Goal: Task Accomplishment & Management: Complete application form

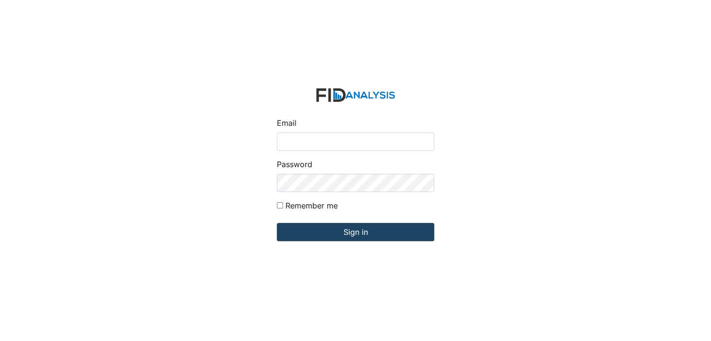
type input "[EMAIL_ADDRESS][DOMAIN_NAME]"
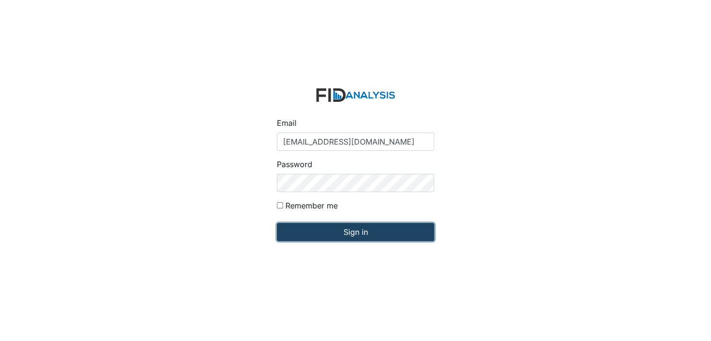
click at [356, 230] on input "Sign in" at bounding box center [355, 232] width 157 height 18
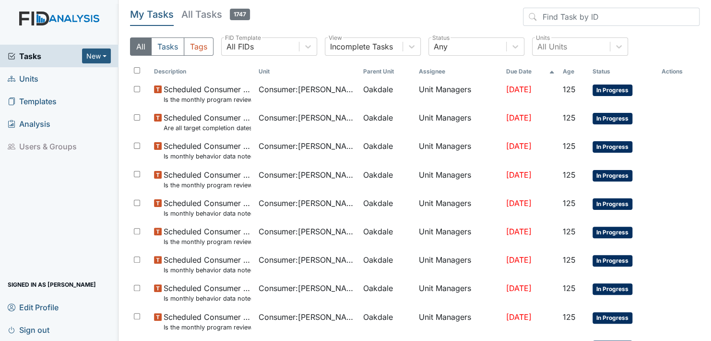
click at [28, 78] on span "Units" at bounding box center [23, 78] width 31 height 15
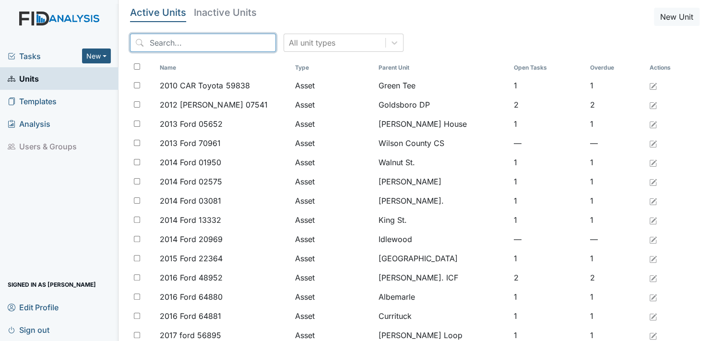
click at [212, 40] on input "search" at bounding box center [203, 43] width 146 height 18
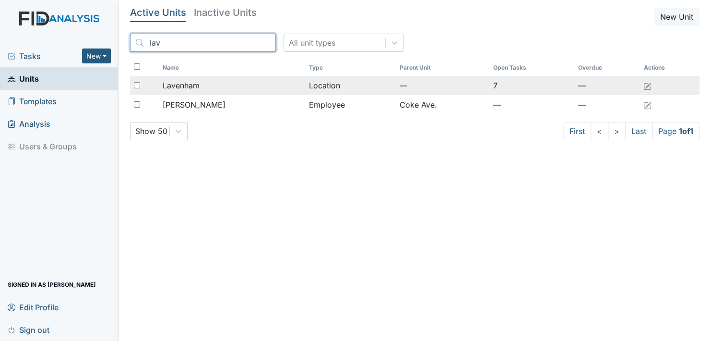
type input "lav"
click at [323, 84] on td "Location" at bounding box center [350, 85] width 91 height 19
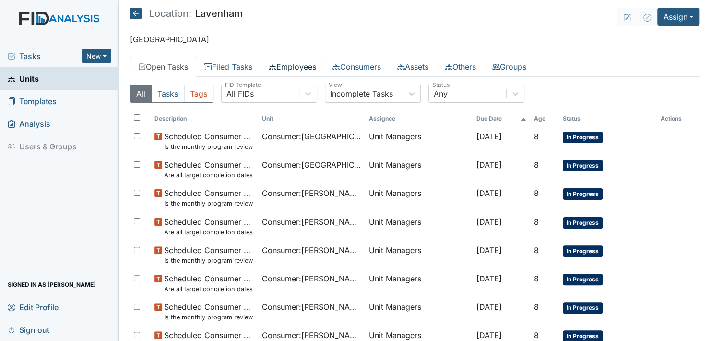
click at [302, 65] on link "Employees" at bounding box center [293, 67] width 64 height 20
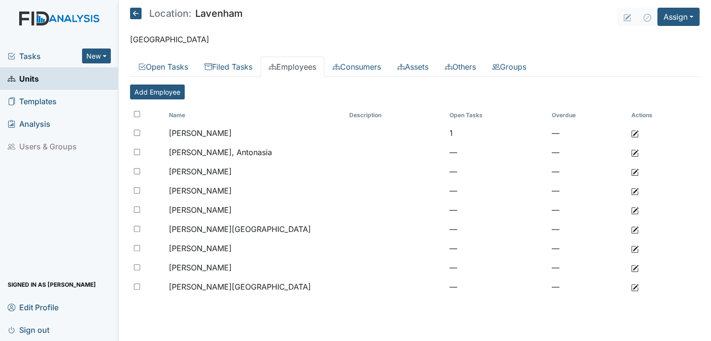
click at [27, 75] on span "Units" at bounding box center [23, 78] width 31 height 15
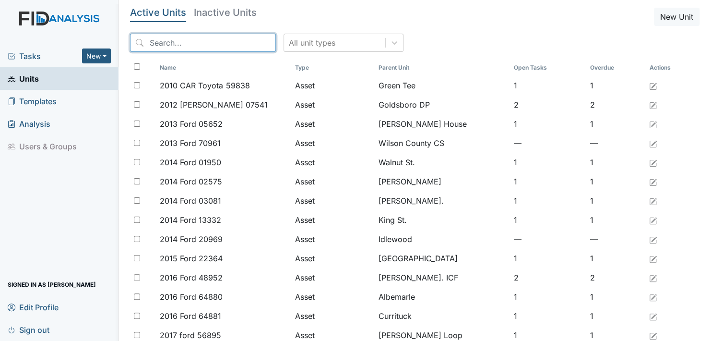
click at [229, 45] on input "search" at bounding box center [203, 43] width 146 height 18
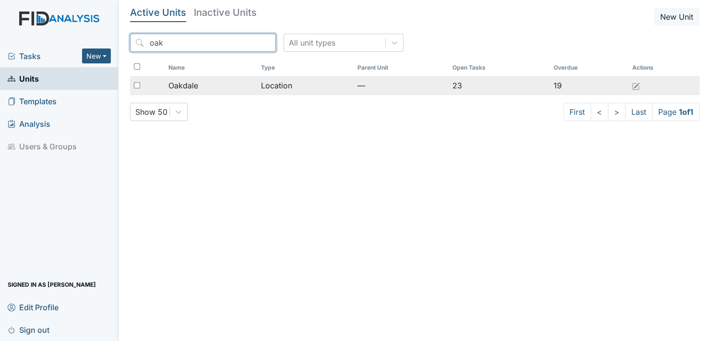
type input "oak"
click at [192, 86] on span "Oakdale" at bounding box center [183, 86] width 30 height 12
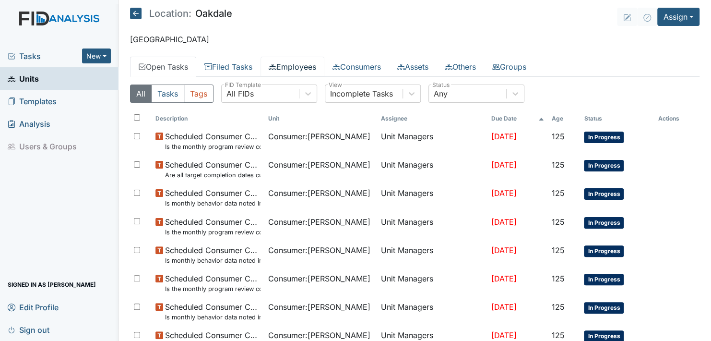
click at [295, 62] on link "Employees" at bounding box center [293, 67] width 64 height 20
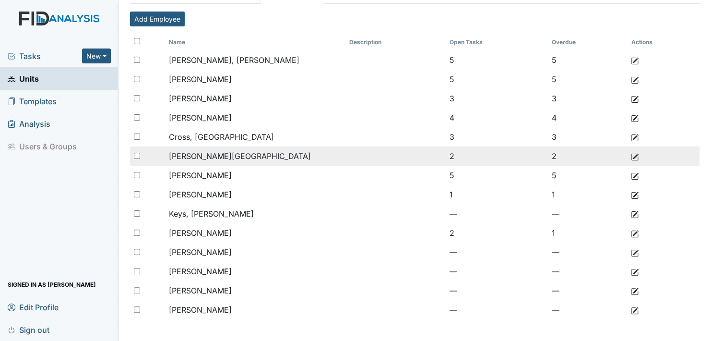
scroll to position [73, 0]
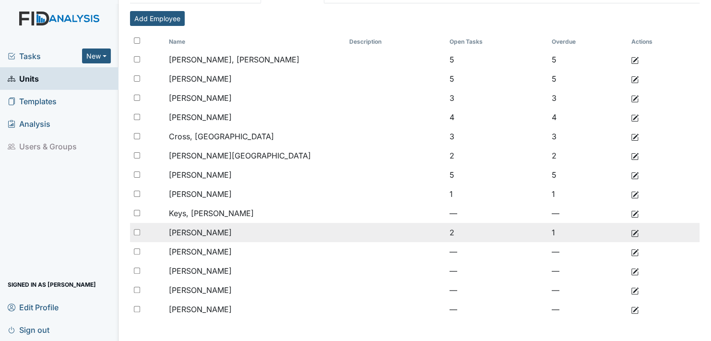
click at [216, 229] on span "Koonce, Angel" at bounding box center [200, 232] width 63 height 10
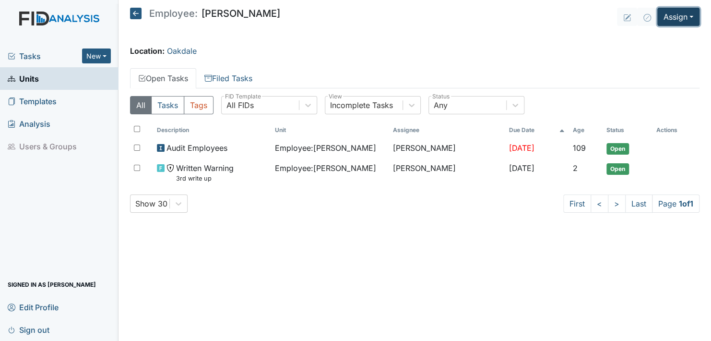
click at [691, 15] on button "Assign" at bounding box center [678, 17] width 42 height 18
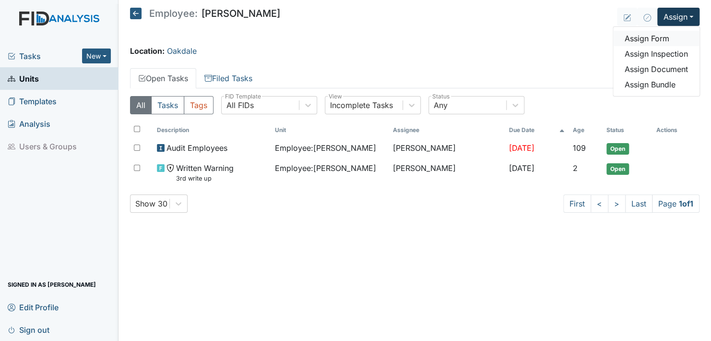
click at [660, 38] on link "Assign Form" at bounding box center [656, 38] width 86 height 15
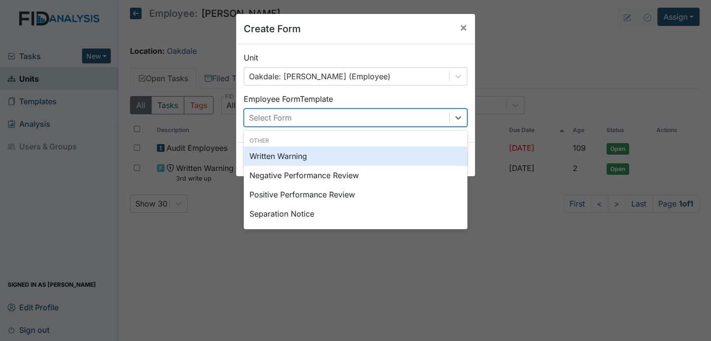
drag, startPoint x: 452, startPoint y: 116, endPoint x: 425, endPoint y: 131, distance: 31.1
click at [453, 116] on icon at bounding box center [458, 118] width 10 height 10
click at [286, 155] on div "Written Warning" at bounding box center [356, 155] width 224 height 19
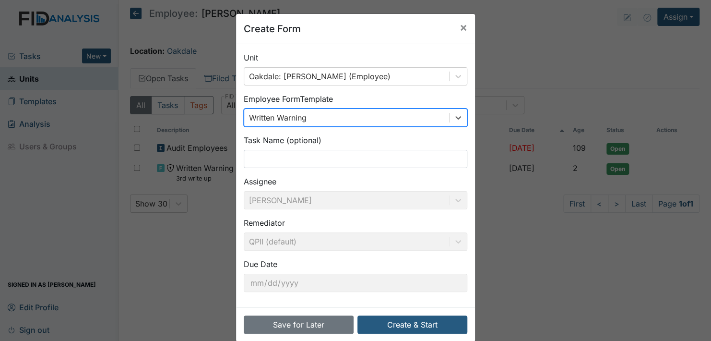
scroll to position [13, 0]
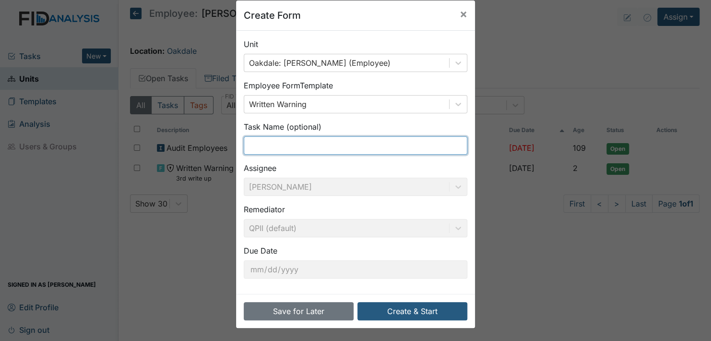
click at [324, 140] on input "text" at bounding box center [356, 145] width 224 height 18
type input "final warning"
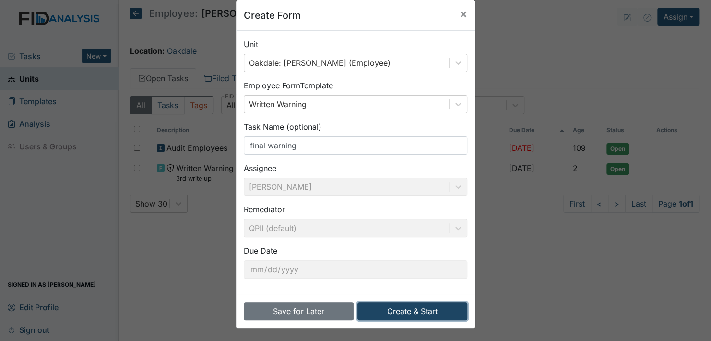
click at [404, 307] on button "Create & Start" at bounding box center [412, 311] width 110 height 18
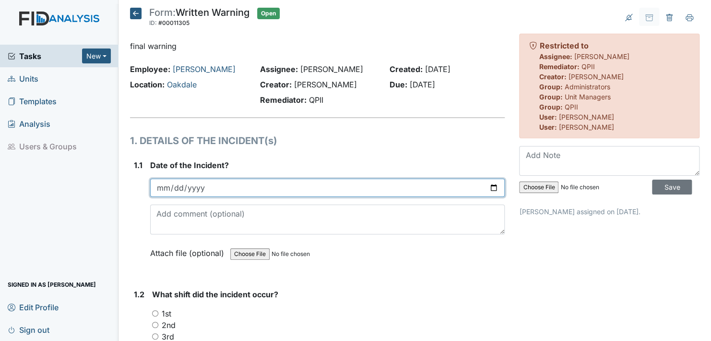
click at [488, 187] on input "date" at bounding box center [327, 187] width 355 height 18
type input "[DATE]"
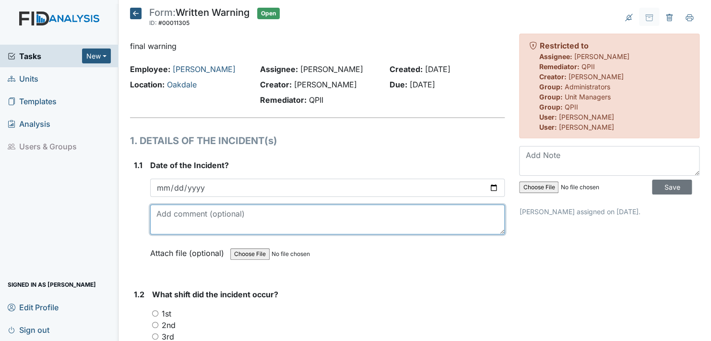
click at [169, 227] on textarea at bounding box center [327, 219] width 355 height 30
type textarea "c"
click at [486, 214] on textarea "staff started calling out on the 3rd, 4th, 5th indicating she has no means of t…" at bounding box center [327, 219] width 355 height 30
type textarea "staff started calling out on the 3rd, 4th, 5th indicating she has no means of t…"
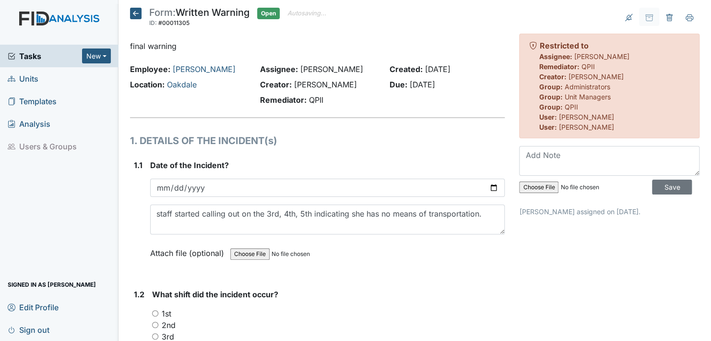
drag, startPoint x: 166, startPoint y: 253, endPoint x: 171, endPoint y: 256, distance: 6.0
click at [166, 253] on label "Attach file (optional)" at bounding box center [189, 250] width 78 height 17
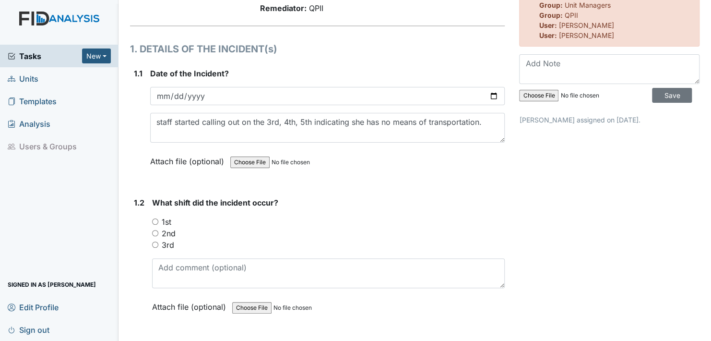
scroll to position [96, 0]
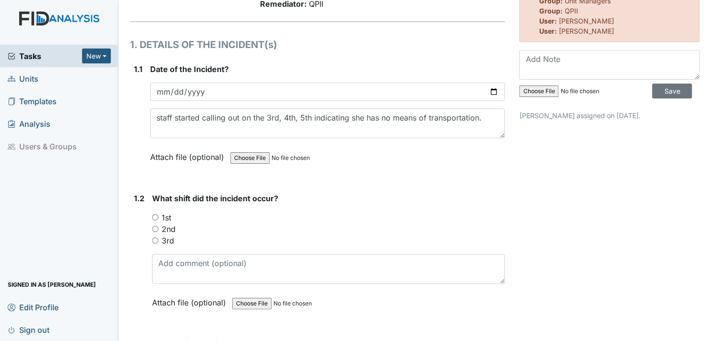
click at [156, 227] on input "2nd" at bounding box center [155, 229] width 6 height 6
radio input "true"
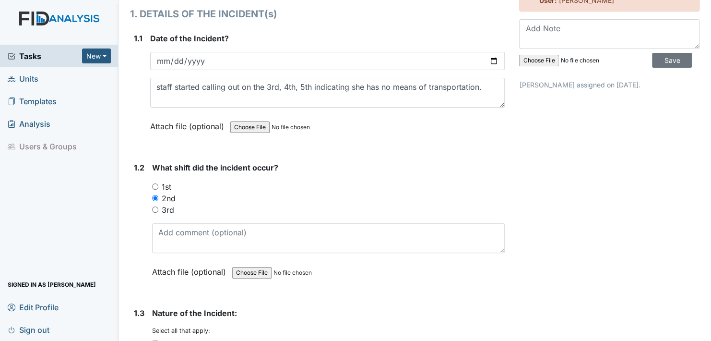
scroll to position [144, 0]
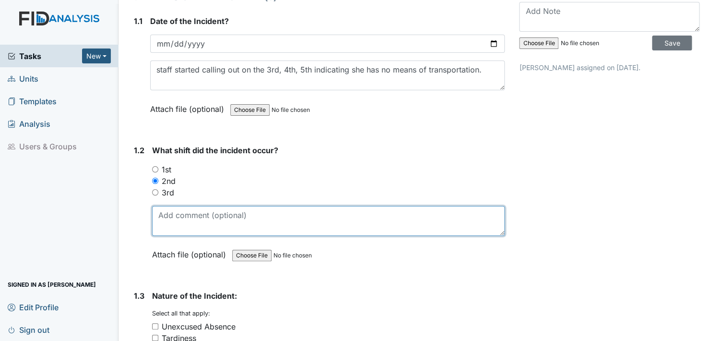
click at [167, 227] on textarea at bounding box center [328, 221] width 353 height 30
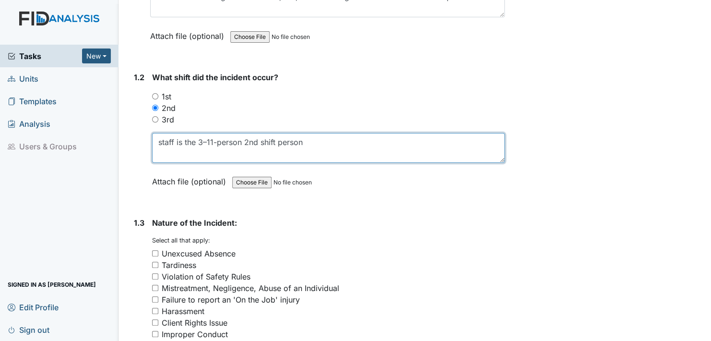
scroll to position [240, 0]
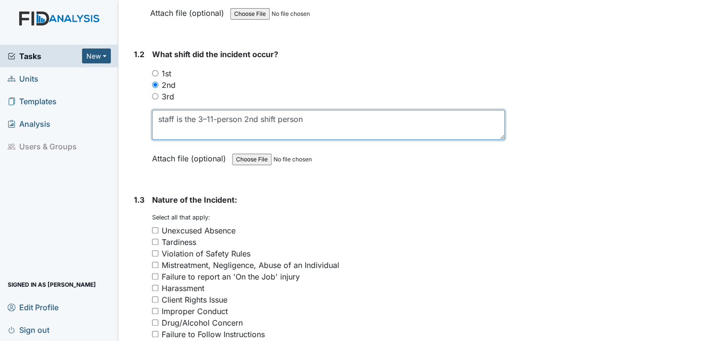
type textarea "staff is the 3–11-person 2nd shift person"
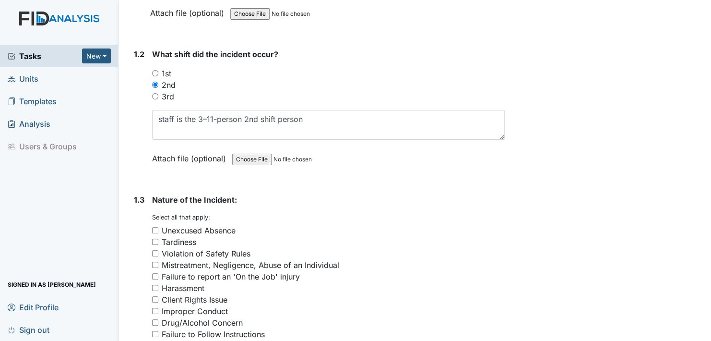
drag, startPoint x: 160, startPoint y: 155, endPoint x: 161, endPoint y: 178, distance: 23.0
click at [160, 156] on label "Attach file (optional)" at bounding box center [191, 155] width 78 height 17
click at [154, 229] on input "Unexcused Absence" at bounding box center [155, 230] width 6 height 6
checkbox input "true"
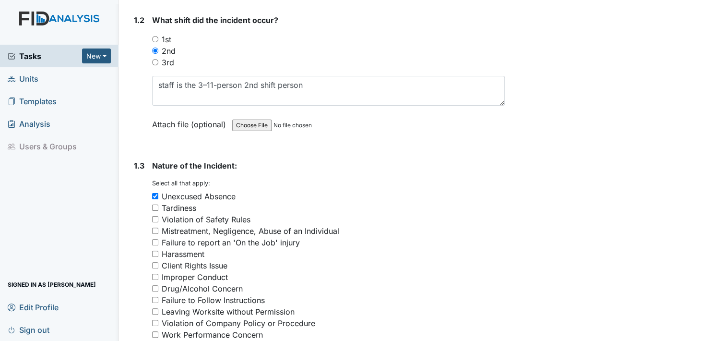
scroll to position [288, 0]
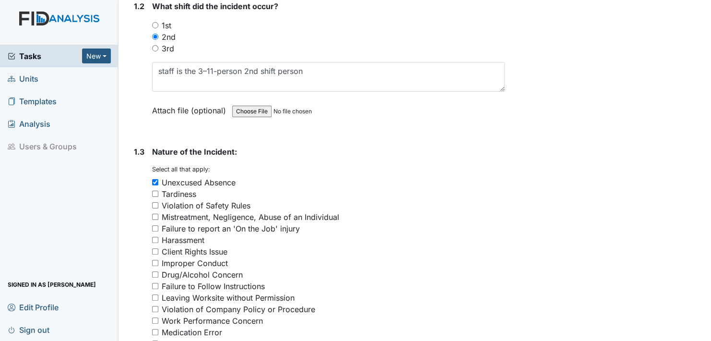
click at [156, 191] on input "Tardiness" at bounding box center [155, 193] width 6 height 6
checkbox input "true"
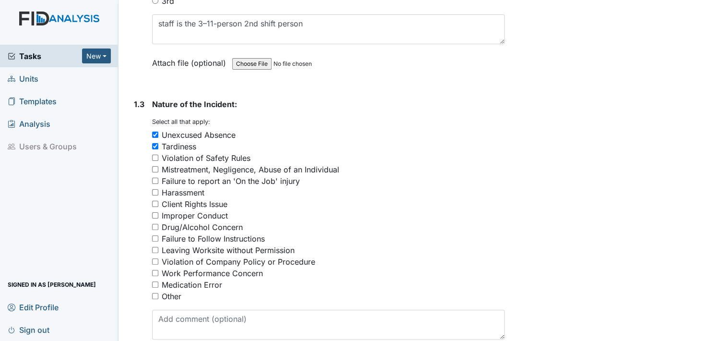
scroll to position [336, 0]
click at [153, 201] on input "Client Rights Issue" at bounding box center [155, 203] width 6 height 6
checkbox input "true"
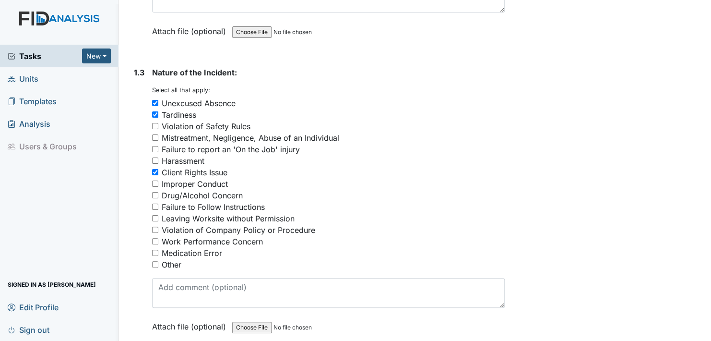
scroll to position [384, 0]
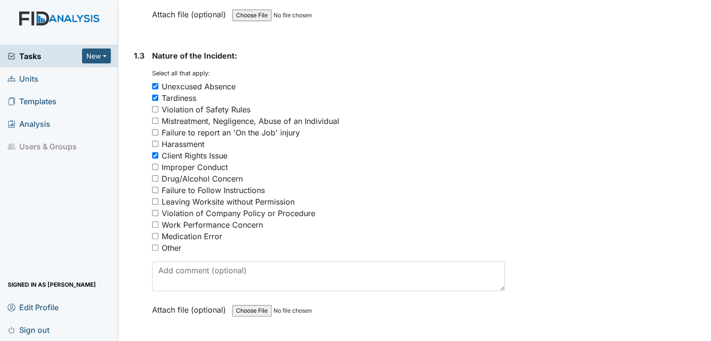
click at [155, 210] on input "Violation of Company Policy or Procedure" at bounding box center [155, 213] width 6 height 6
checkbox input "true"
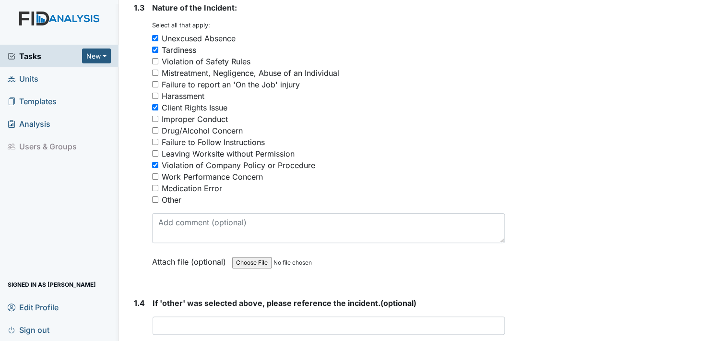
scroll to position [480, 0]
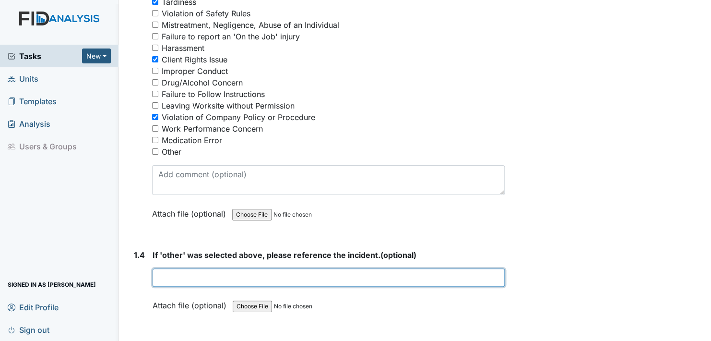
click at [160, 276] on input "text" at bounding box center [329, 277] width 352 height 18
click at [238, 276] on input "12.01 clients' rights," at bounding box center [329, 277] width 352 height 18
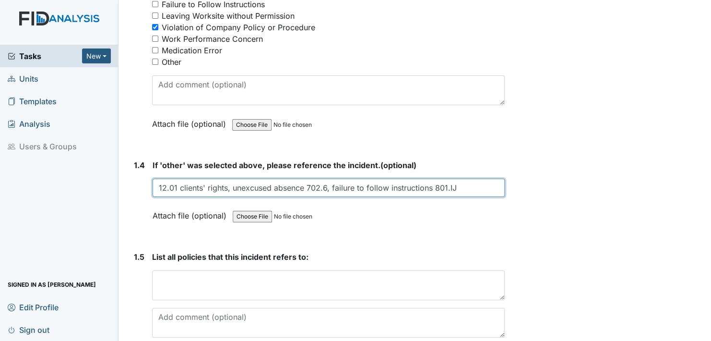
scroll to position [576, 0]
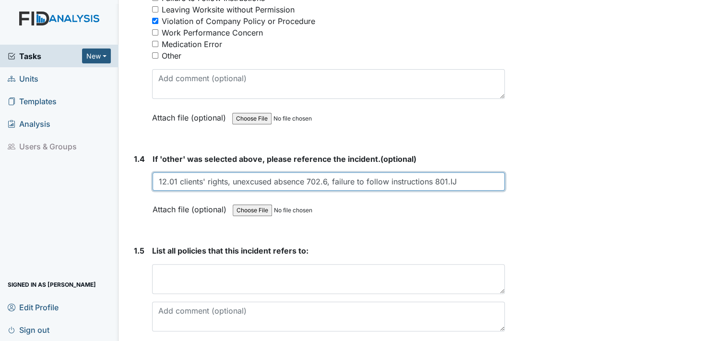
type input "12.01 clients' rights, unexcused absence 702.6, failure to follow instructions …"
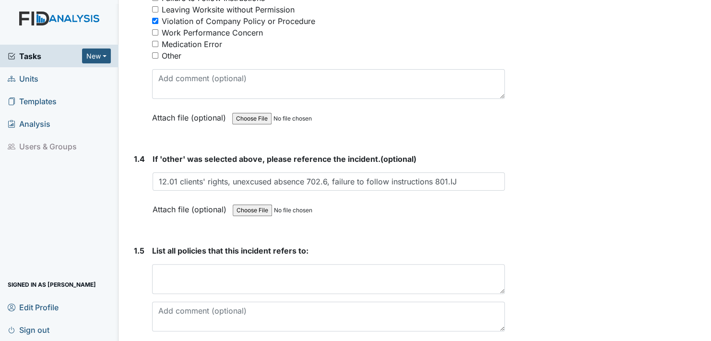
click at [164, 207] on label "Attach file (optional)" at bounding box center [192, 206] width 78 height 17
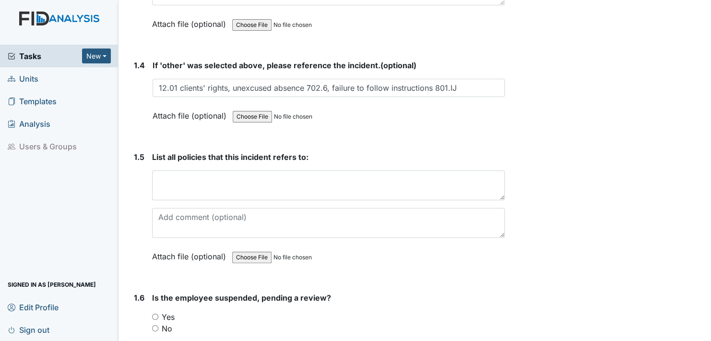
scroll to position [672, 0]
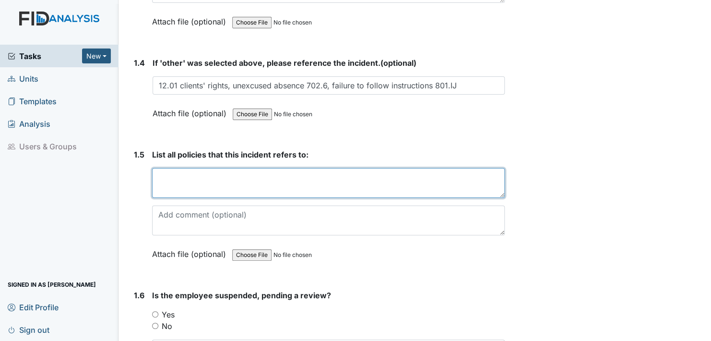
click at [163, 181] on textarea at bounding box center [328, 183] width 353 height 30
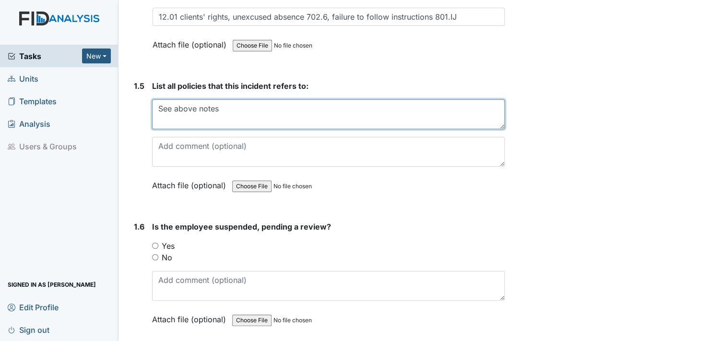
scroll to position [768, 0]
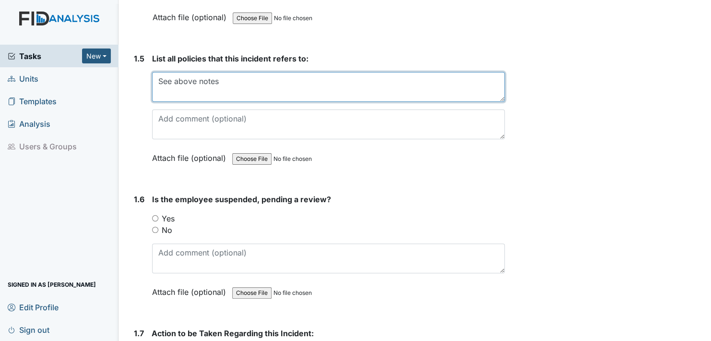
type textarea "See above notes"
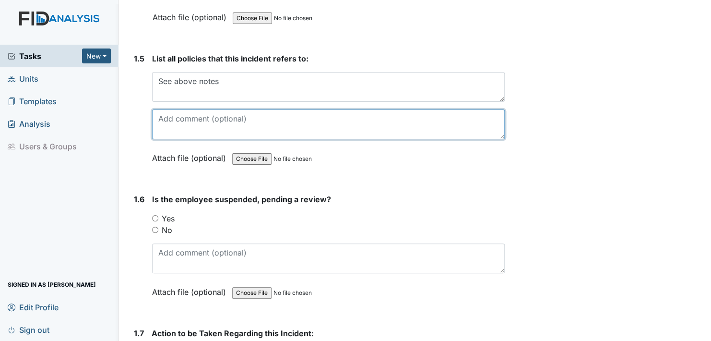
click at [162, 129] on textarea at bounding box center [328, 124] width 353 height 30
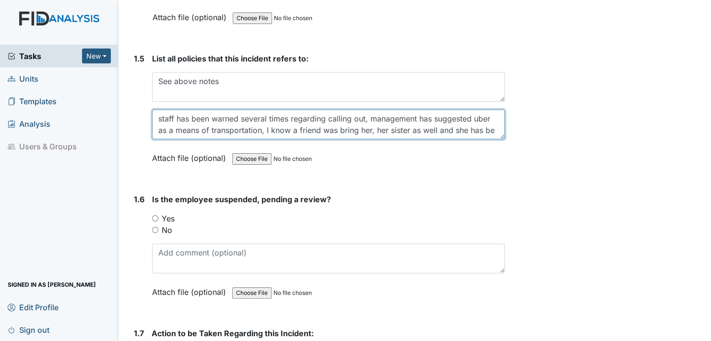
scroll to position [8, 0]
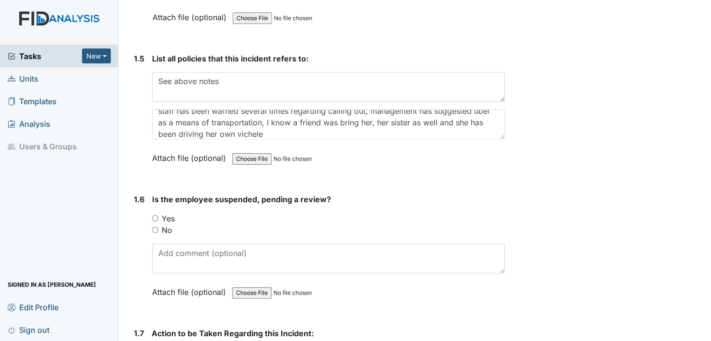
click at [349, 150] on input "file" at bounding box center [297, 158] width 131 height 23
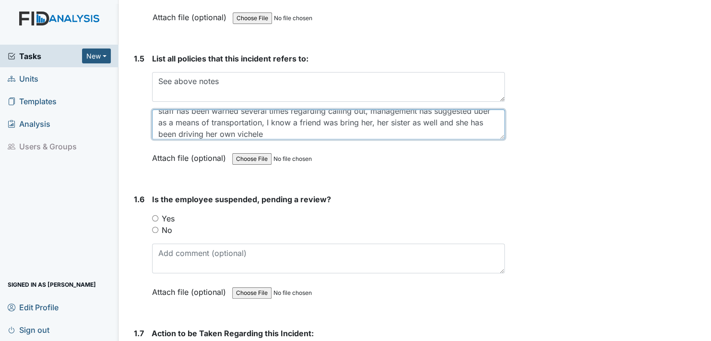
click at [295, 130] on textarea "staff has been warned several times regarding calling out, management has sugge…" at bounding box center [328, 124] width 353 height 30
type textarea "staff has been warned several times regarding calling out, management has sugge…"
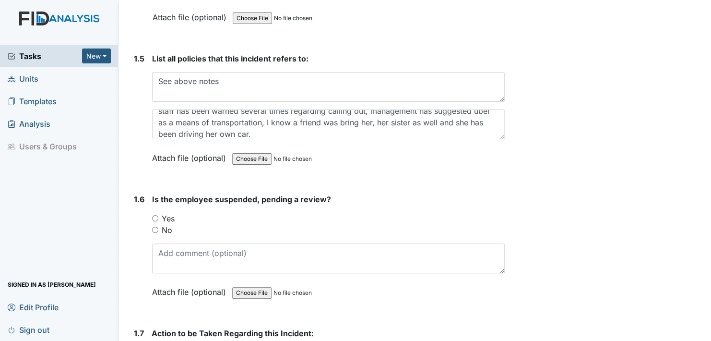
click at [162, 153] on label "Attach file (optional)" at bounding box center [191, 155] width 78 height 17
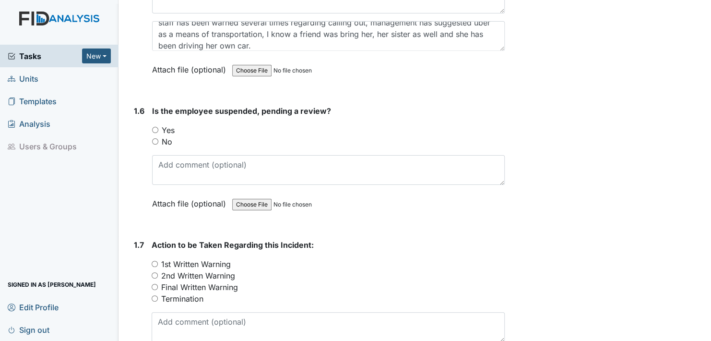
scroll to position [864, 0]
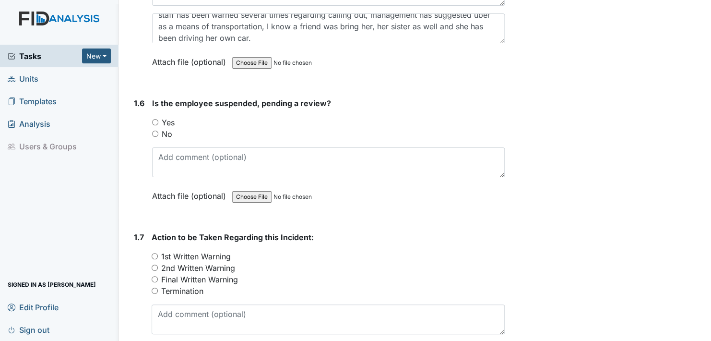
click at [154, 120] on input "Yes" at bounding box center [155, 122] width 6 height 6
radio input "true"
click at [154, 119] on input "Yes" at bounding box center [155, 122] width 6 height 6
drag, startPoint x: 154, startPoint y: 131, endPoint x: 159, endPoint y: 153, distance: 22.2
click at [156, 134] on div "No" at bounding box center [328, 134] width 353 height 12
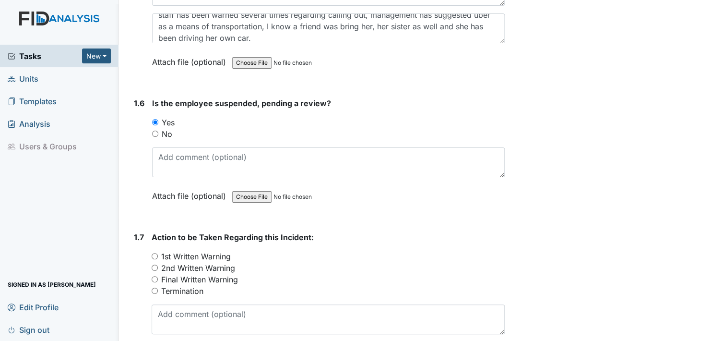
click at [154, 131] on input "No" at bounding box center [155, 134] width 6 height 6
radio input "true"
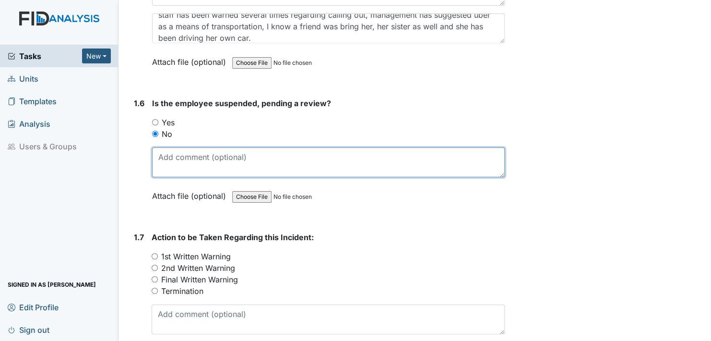
click at [164, 163] on textarea at bounding box center [328, 162] width 353 height 30
drag, startPoint x: 310, startPoint y: 162, endPoint x: 312, endPoint y: 156, distance: 6.1
click at [311, 161] on textarea "this is her final notice and she will be termnanated" at bounding box center [328, 162] width 353 height 30
type textarea "this is her final notice and she will be terminated [DATE] [DATE]"
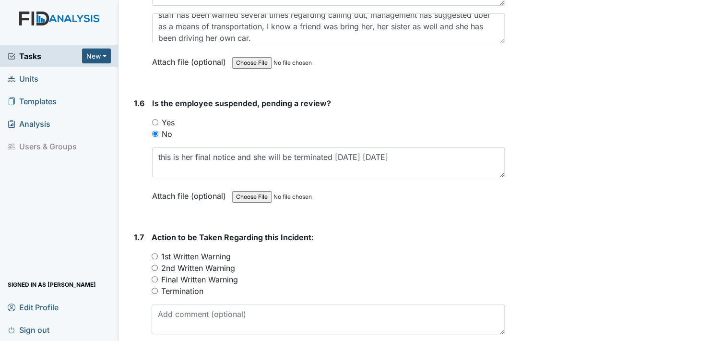
click at [169, 194] on label "Attach file (optional)" at bounding box center [191, 193] width 78 height 17
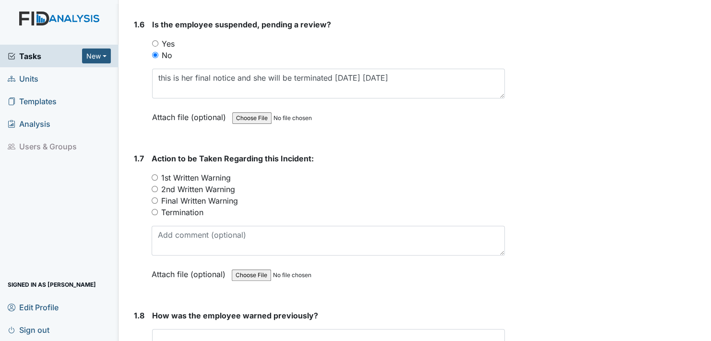
scroll to position [960, 0]
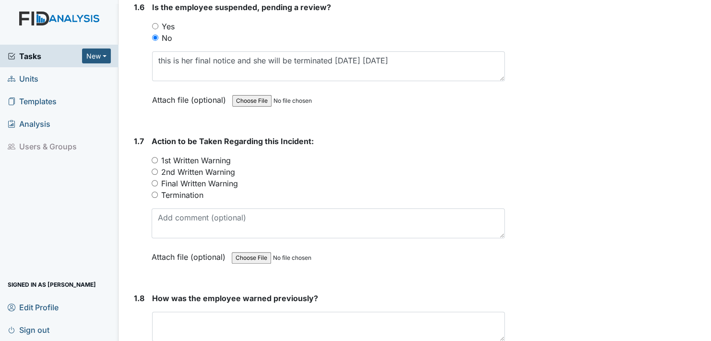
click at [154, 191] on input "Termination" at bounding box center [155, 194] width 6 height 6
radio input "true"
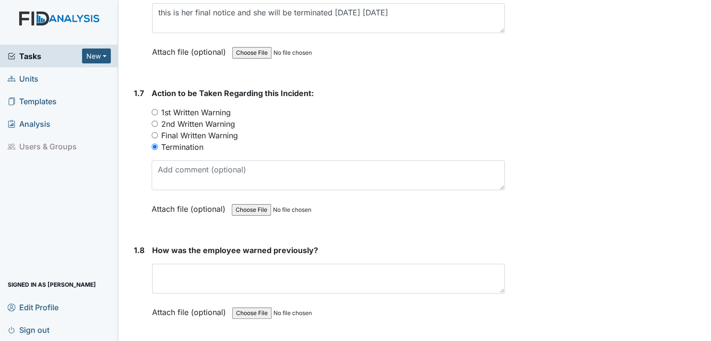
scroll to position [1056, 0]
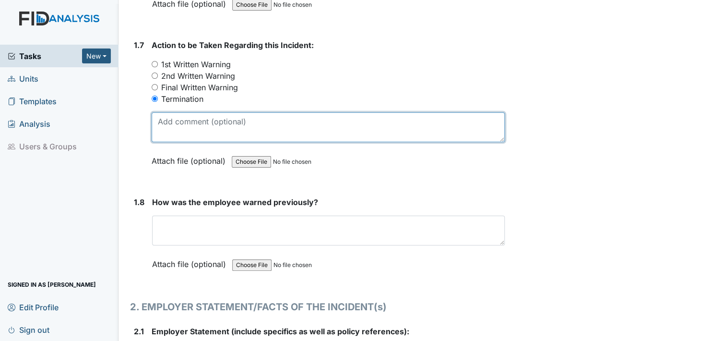
click at [164, 131] on textarea at bounding box center [328, 127] width 353 height 30
type textarea "staff was called in to discuss this matter, will meet with her this morning at …"
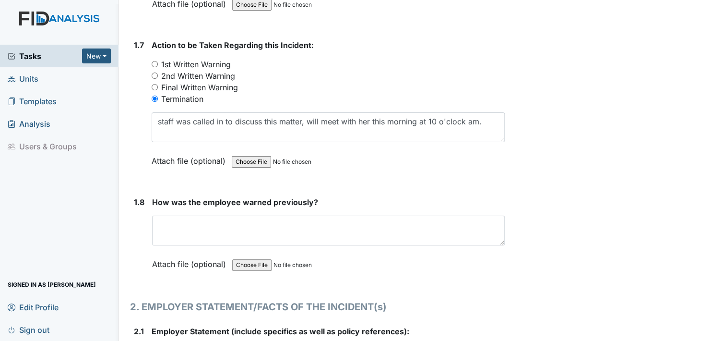
drag, startPoint x: 164, startPoint y: 154, endPoint x: 157, endPoint y: 187, distance: 33.3
click at [164, 154] on label "Attach file (optional)" at bounding box center [191, 158] width 78 height 17
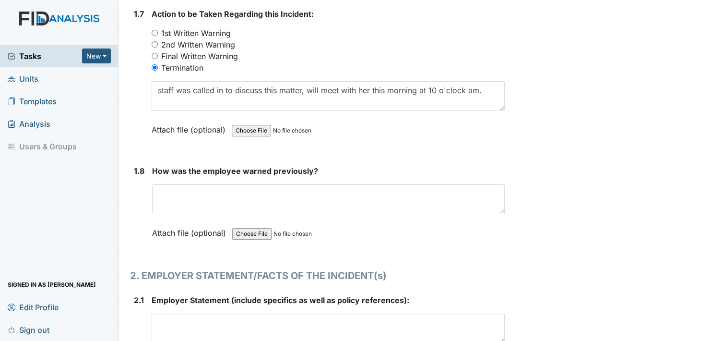
scroll to position [1104, 0]
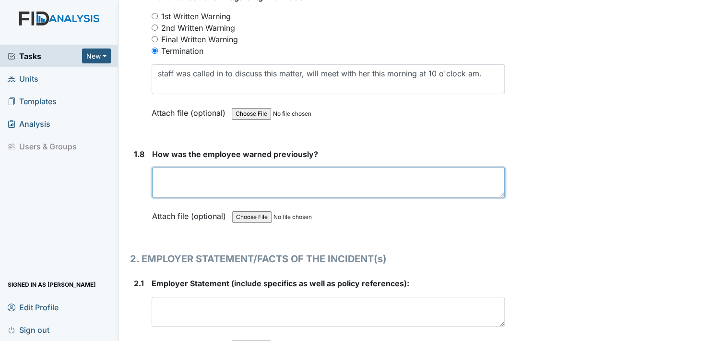
click at [180, 183] on textarea at bounding box center [328, 182] width 353 height 30
click at [250, 172] on textarea "yes on several occasions" at bounding box center [328, 182] width 353 height 30
type textarea "yes on several occasions verbally, written notice as weell."
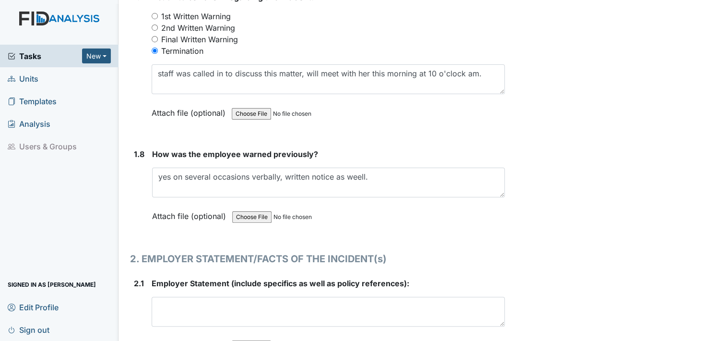
click at [162, 211] on label "Attach file (optional)" at bounding box center [191, 213] width 78 height 17
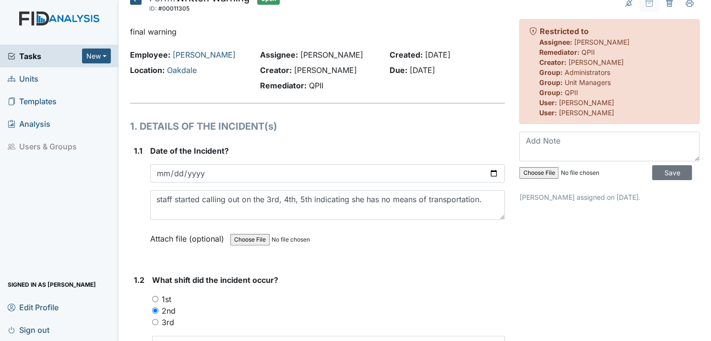
scroll to position [0, 0]
